Goal: Download file/media

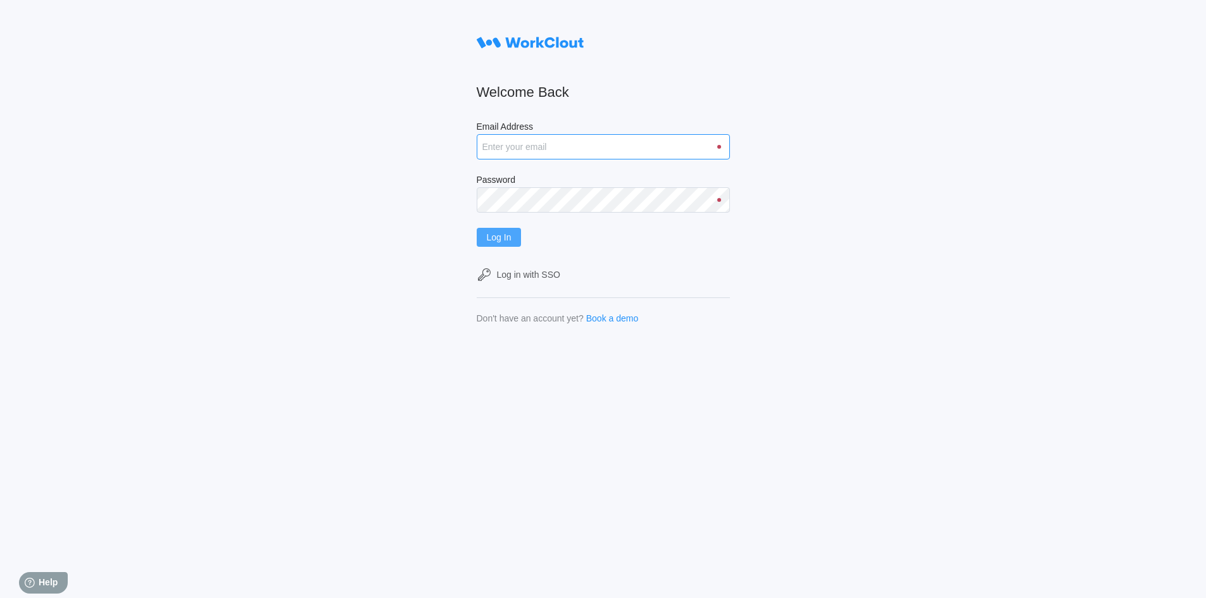
type input "[EMAIL_ADDRESS][DOMAIN_NAME]"
click at [512, 239] on span "Log In" at bounding box center [499, 237] width 25 height 9
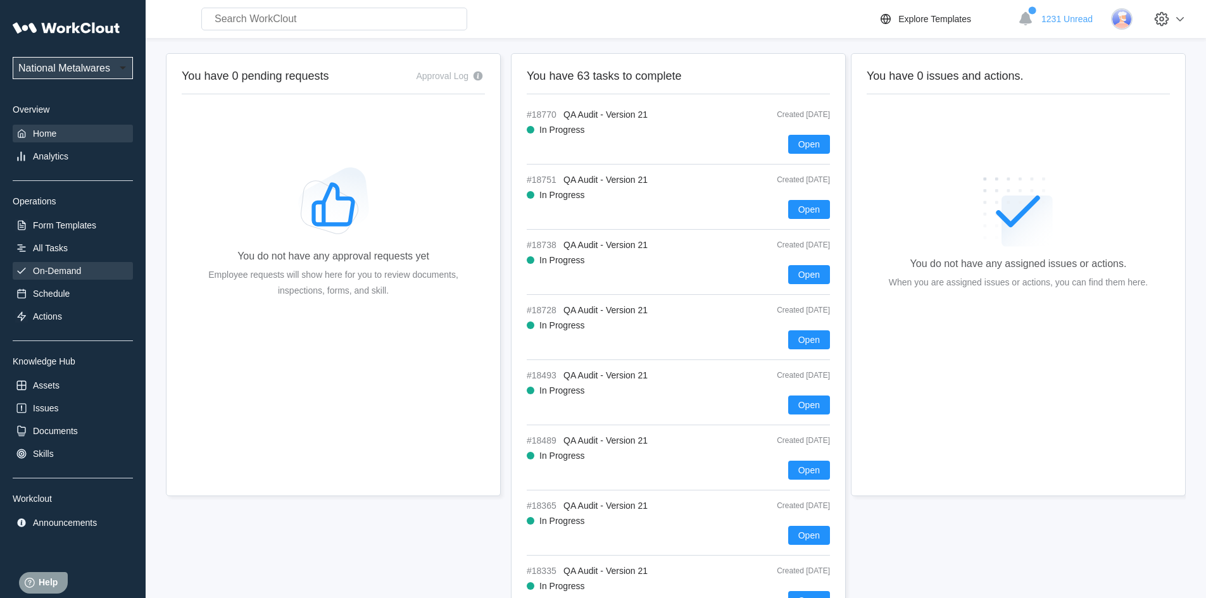
click at [66, 270] on div "On-Demand" at bounding box center [57, 271] width 48 height 10
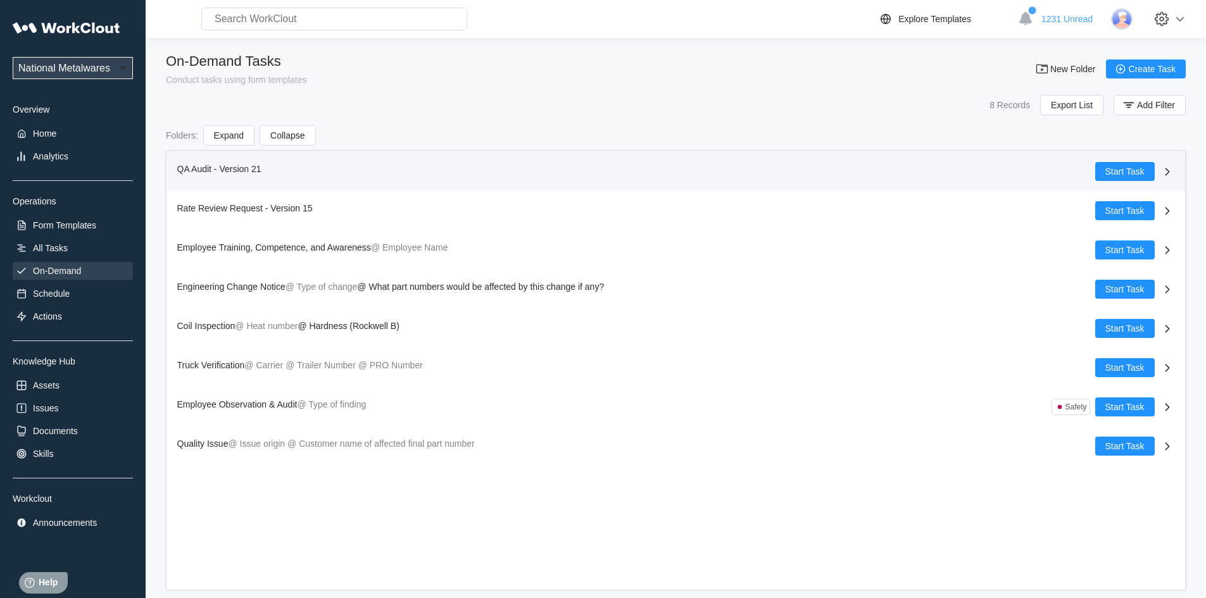
click at [188, 164] on span "QA Audit - Version 21" at bounding box center [219, 169] width 84 height 10
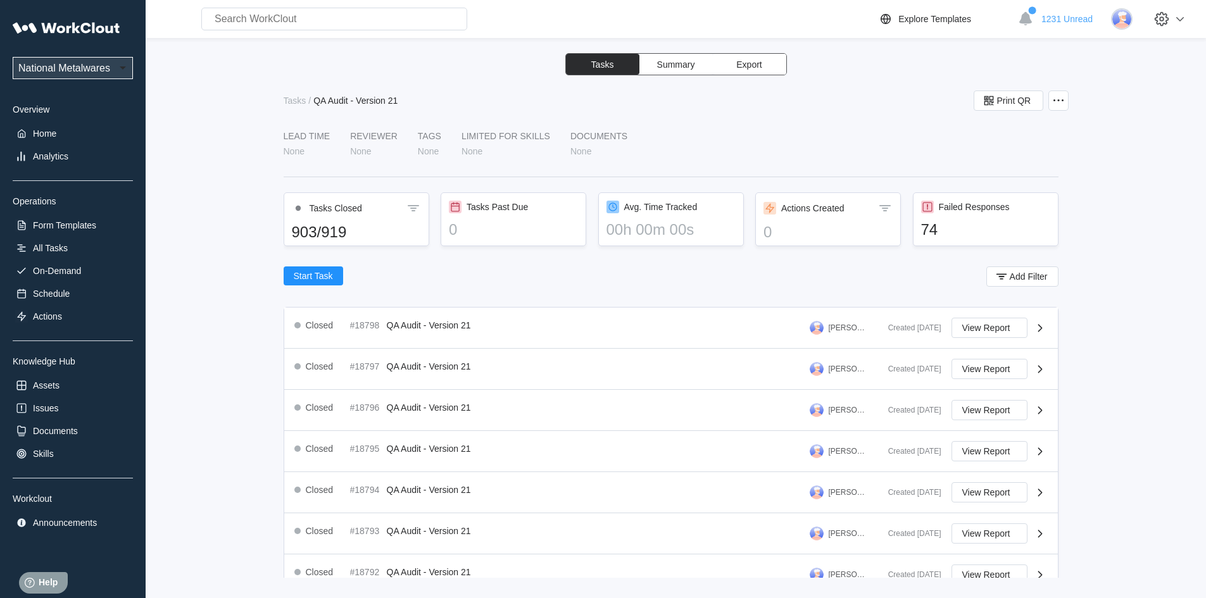
click at [741, 66] on span "Export" at bounding box center [748, 64] width 25 height 9
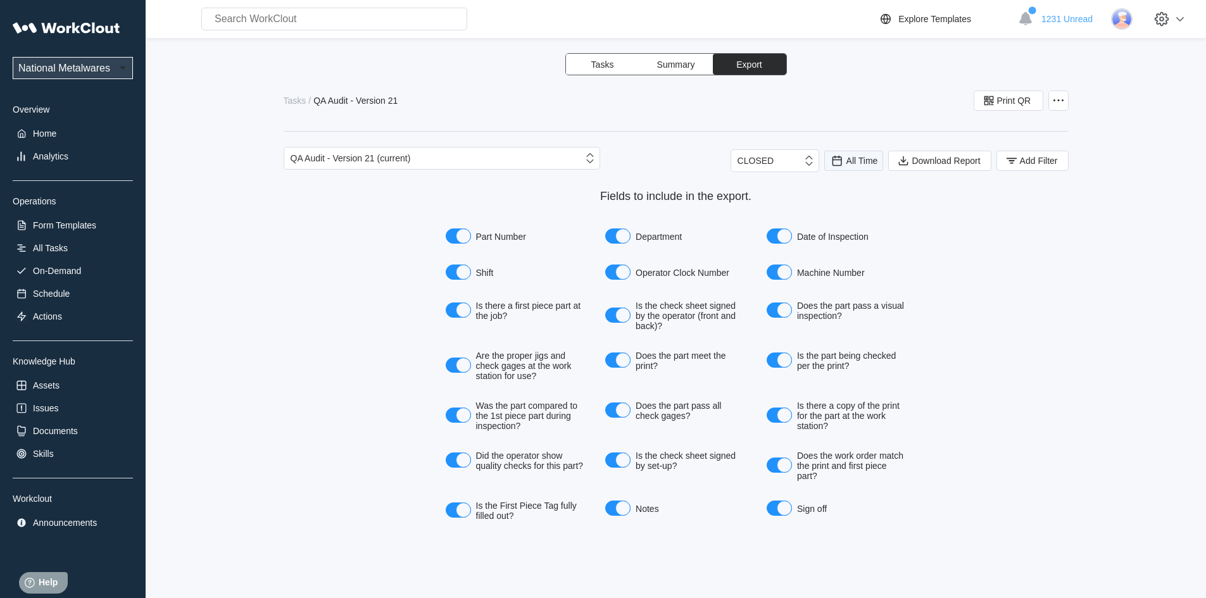
click at [844, 160] on div "All Time" at bounding box center [854, 161] width 48 height 14
click at [841, 203] on div "Last day" at bounding box center [837, 207] width 34 height 10
click at [1025, 160] on span "Add Filter" at bounding box center [1039, 160] width 38 height 9
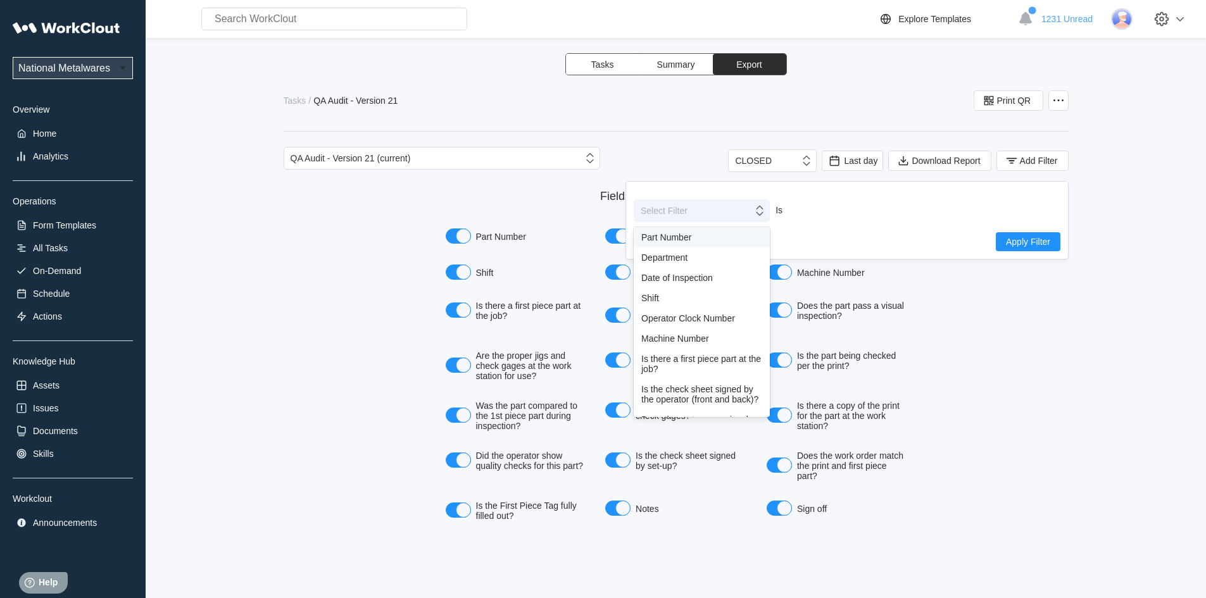
click at [757, 213] on icon at bounding box center [759, 211] width 7 height 10
drag, startPoint x: 654, startPoint y: 299, endPoint x: 970, endPoint y: 286, distance: 316.2
click at [657, 299] on div "Shift" at bounding box center [701, 298] width 121 height 10
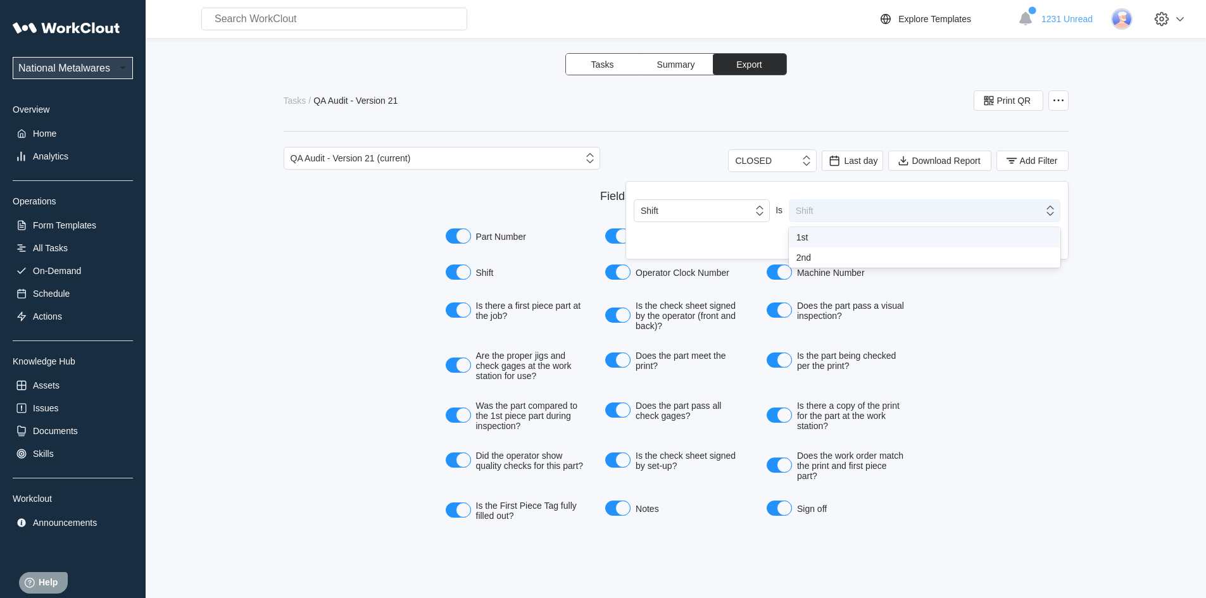
click at [1051, 217] on icon at bounding box center [1051, 211] width 14 height 14
click at [802, 240] on div "1st" at bounding box center [925, 237] width 256 height 10
click at [1018, 244] on span "Apply Filter" at bounding box center [1028, 241] width 44 height 9
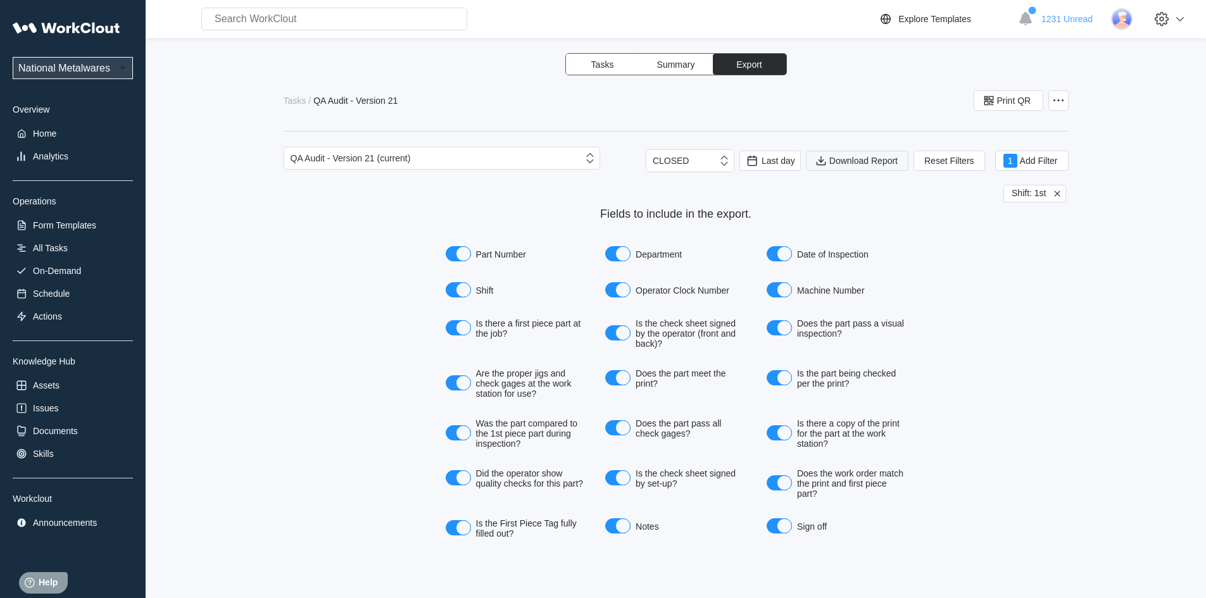
click at [864, 161] on span "Download Report" at bounding box center [864, 160] width 68 height 9
